Goal: Browse casually: Explore the website without a specific task or goal

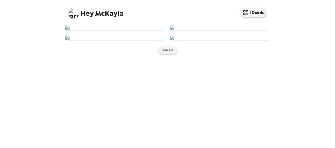
scroll to position [122, 0]
click at [123, 41] on img at bounding box center [115, 38] width 101 height 6
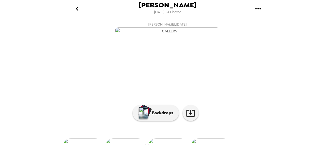
click at [76, 10] on icon "go back" at bounding box center [77, 8] width 8 height 8
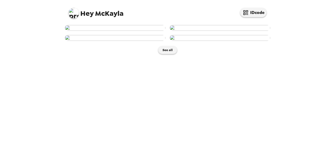
click at [227, 31] on img at bounding box center [220, 28] width 101 height 6
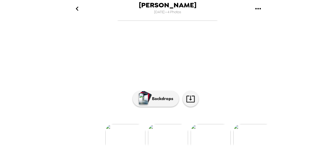
scroll to position [26, 0]
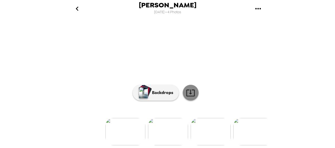
click at [192, 98] on icon at bounding box center [190, 92] width 9 height 9
drag, startPoint x: 192, startPoint y: 140, endPoint x: 186, endPoint y: 143, distance: 7.3
click at [186, 98] on icon at bounding box center [190, 92] width 9 height 9
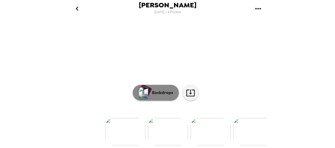
click at [167, 101] on button "Backdrops" at bounding box center [156, 93] width 46 height 16
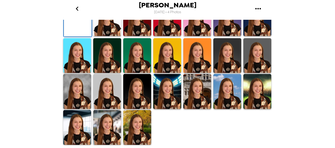
scroll to position [132, 0]
click at [170, 36] on img at bounding box center [167, 18] width 28 height 35
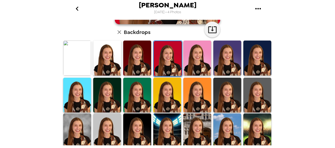
click at [145, 58] on img at bounding box center [137, 58] width 28 height 35
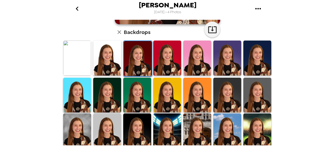
click at [103, 100] on img at bounding box center [107, 95] width 28 height 35
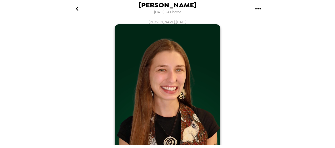
scroll to position [79, 0]
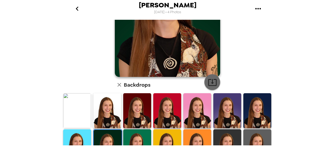
click at [209, 80] on icon "button" at bounding box center [212, 82] width 9 height 9
click at [305, 110] on div "[PERSON_NAME] [DATE] • 4 Photos [PERSON_NAME] , [DATE] Backdrops" at bounding box center [167, 74] width 335 height 148
click at [85, 114] on img at bounding box center [77, 110] width 28 height 35
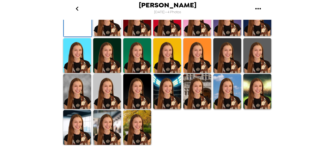
click at [304, 111] on div "[PERSON_NAME] [DATE] • 4 Photos [PERSON_NAME] , [DATE] Backdrops" at bounding box center [167, 74] width 335 height 148
click at [136, 73] on img at bounding box center [137, 55] width 28 height 35
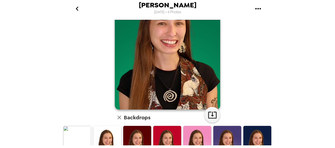
scroll to position [79, 0]
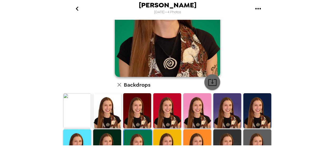
click at [211, 76] on button "button" at bounding box center [213, 82] width 16 height 16
click at [314, 119] on div "[PERSON_NAME] [DATE] • 4 Photos [PERSON_NAME] , [DATE] Backdrops" at bounding box center [167, 74] width 335 height 148
click at [160, 137] on img at bounding box center [167, 146] width 28 height 35
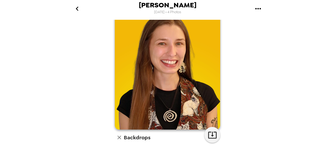
scroll to position [132, 0]
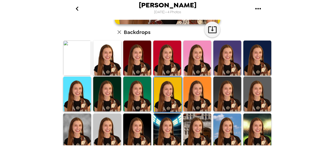
click at [197, 100] on img at bounding box center [198, 94] width 28 height 35
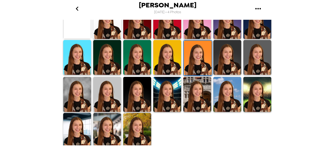
click at [225, 69] on img at bounding box center [228, 57] width 28 height 35
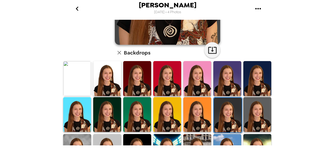
scroll to position [169, 0]
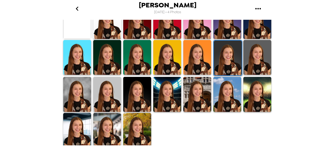
click at [81, 97] on img at bounding box center [77, 94] width 28 height 35
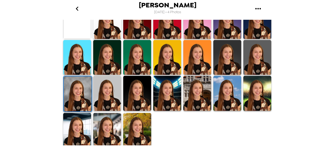
click at [230, 92] on img at bounding box center [228, 93] width 28 height 35
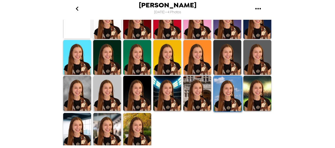
click at [140, 125] on img at bounding box center [137, 130] width 28 height 35
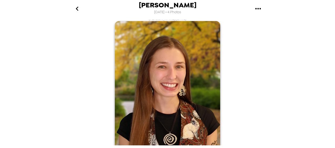
scroll to position [0, 0]
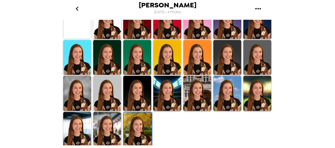
click at [118, 122] on img at bounding box center [107, 129] width 28 height 35
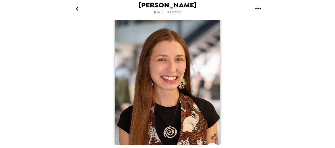
scroll to position [169, 0]
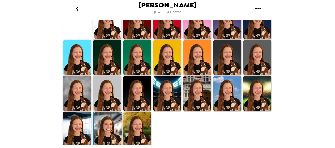
click at [79, 127] on img at bounding box center [77, 129] width 28 height 35
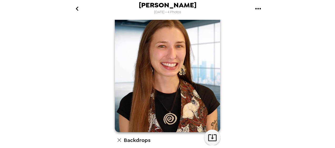
scroll to position [0, 0]
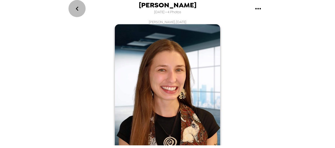
click at [77, 9] on icon "go back" at bounding box center [77, 8] width 8 height 8
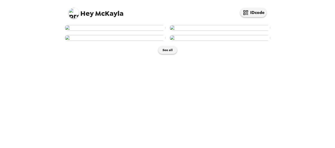
click at [121, 31] on img at bounding box center [115, 28] width 101 height 6
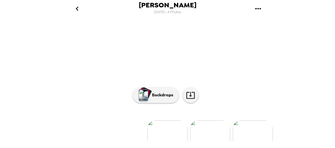
scroll to position [26, 0]
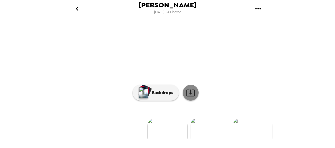
click at [193, 98] on icon at bounding box center [190, 92] width 9 height 9
click at [326, 33] on div "[PERSON_NAME] [DATE] • 4 Photos [PERSON_NAME] , [DATE] [PERSON_NAME] , [DATE] […" at bounding box center [167, 74] width 335 height 148
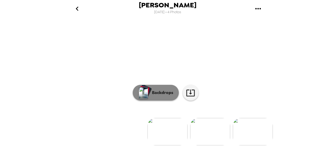
click at [166, 90] on p "Backdrops" at bounding box center [162, 93] width 24 height 6
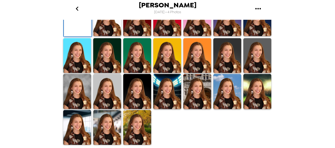
scroll to position [79, 0]
click at [136, 36] on img at bounding box center [137, 18] width 28 height 35
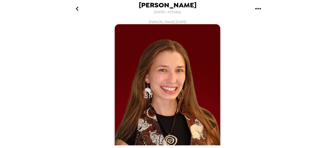
scroll to position [26, 0]
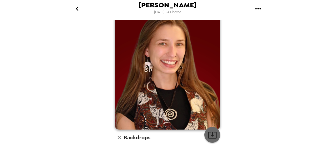
click at [209, 135] on icon "button" at bounding box center [212, 135] width 9 height 9
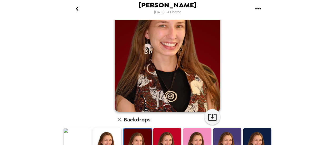
scroll to position [53, 0]
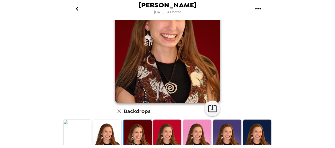
click at [38, 70] on div "[PERSON_NAME] [DATE] • 4 Photos [PERSON_NAME] , [DATE] Backdrops" at bounding box center [167, 74] width 335 height 148
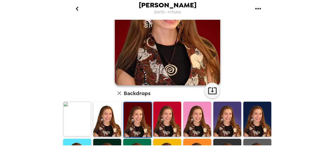
scroll to position [79, 0]
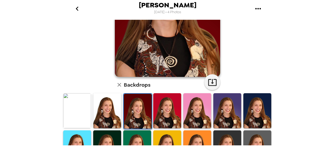
click at [166, 102] on img at bounding box center [167, 110] width 28 height 35
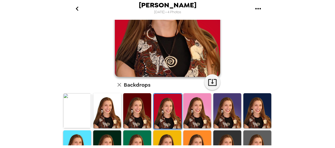
scroll to position [105, 0]
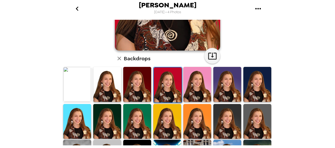
click at [99, 118] on img at bounding box center [107, 121] width 28 height 35
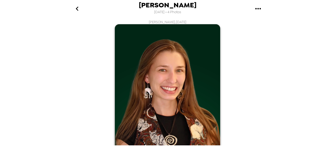
scroll to position [53, 0]
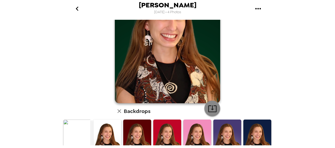
click at [210, 108] on icon "button" at bounding box center [212, 108] width 9 height 9
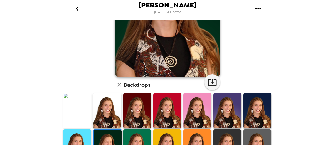
click at [74, 140] on img at bounding box center [77, 146] width 28 height 35
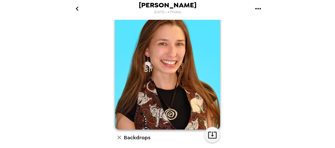
scroll to position [132, 0]
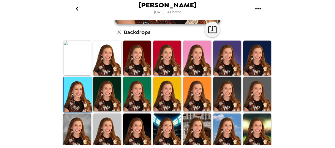
click at [136, 101] on img at bounding box center [137, 94] width 28 height 35
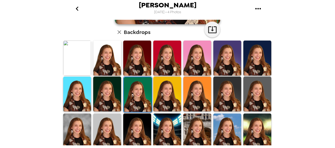
scroll to position [0, 0]
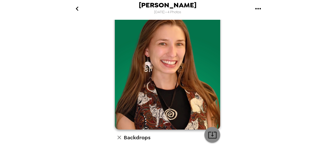
click at [213, 137] on icon "button" at bounding box center [212, 135] width 9 height 9
click at [86, 88] on div "[PERSON_NAME] , [DATE] Backdrops" at bounding box center [167, 141] width 211 height 297
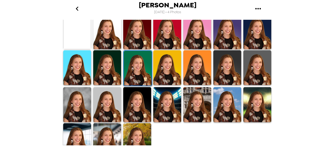
click at [187, 71] on img at bounding box center [198, 67] width 28 height 35
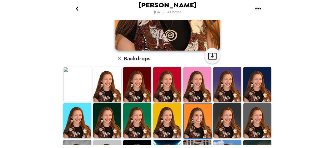
click at [171, 124] on img at bounding box center [167, 120] width 28 height 35
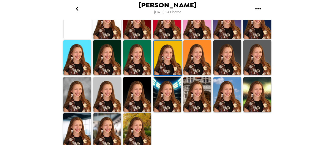
click at [142, 102] on img at bounding box center [137, 94] width 28 height 35
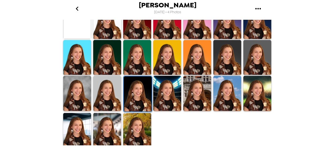
click at [118, 100] on img at bounding box center [107, 93] width 28 height 35
